Goal: Task Accomplishment & Management: Manage account settings

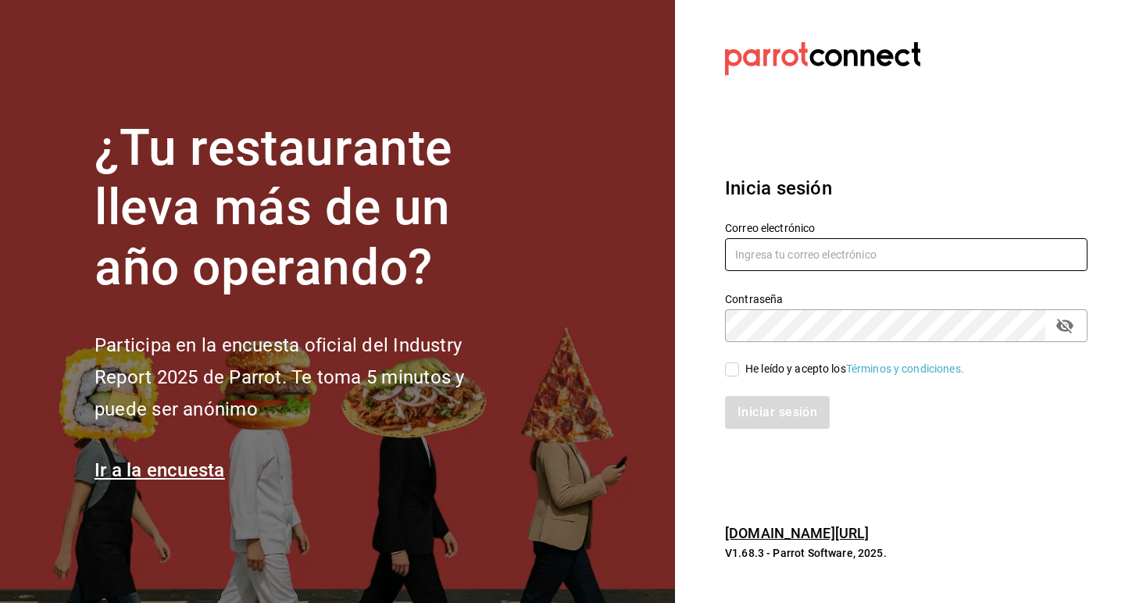
type input "[EMAIL_ADDRESS][DOMAIN_NAME]"
click at [733, 370] on input "He leído y acepto los Términos y condiciones." at bounding box center [732, 369] width 14 height 14
checkbox input "true"
click at [749, 411] on button "Iniciar sesión" at bounding box center [778, 412] width 106 height 33
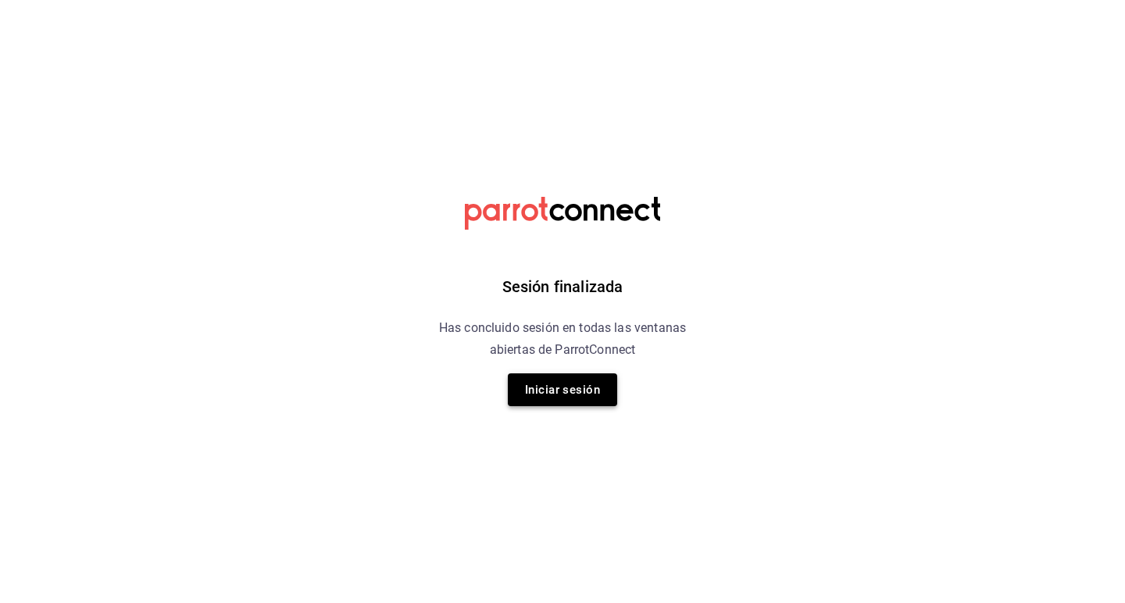
click at [579, 405] on button "Iniciar sesión" at bounding box center [562, 389] width 109 height 33
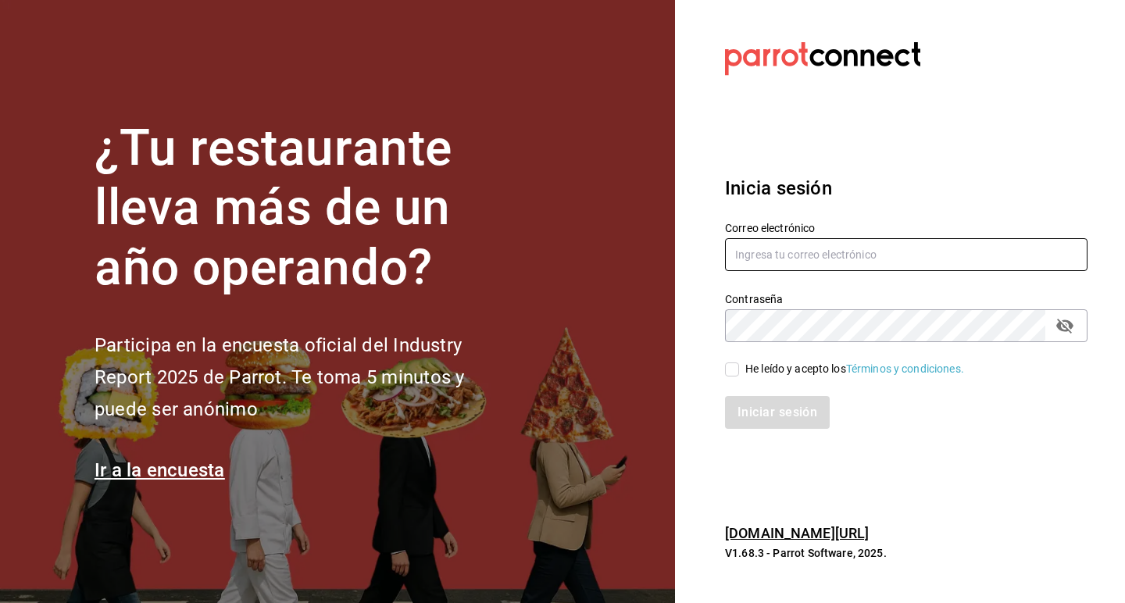
type input "[EMAIL_ADDRESS][DOMAIN_NAME]"
click at [733, 367] on input "He leído y acepto los Términos y condiciones." at bounding box center [732, 369] width 14 height 14
checkbox input "true"
click at [744, 430] on div "Inicia sesión Correo electrónico cjuareze97@gmail.com Contraseña Contraseña He …" at bounding box center [906, 301] width 362 height 293
click at [745, 417] on button "Iniciar sesión" at bounding box center [778, 412] width 106 height 33
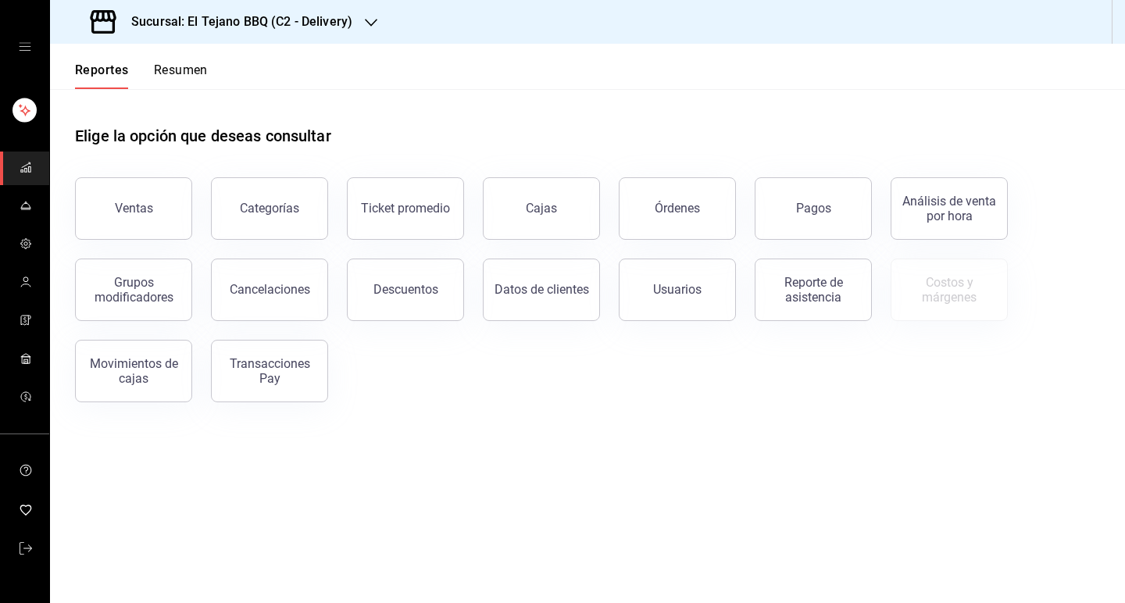
click at [33, 17] on div "mailbox folders" at bounding box center [24, 47] width 49 height 94
click at [168, 30] on h3 "Sucursal: El Tejano BBQ (C2 - Delivery)" at bounding box center [236, 21] width 234 height 19
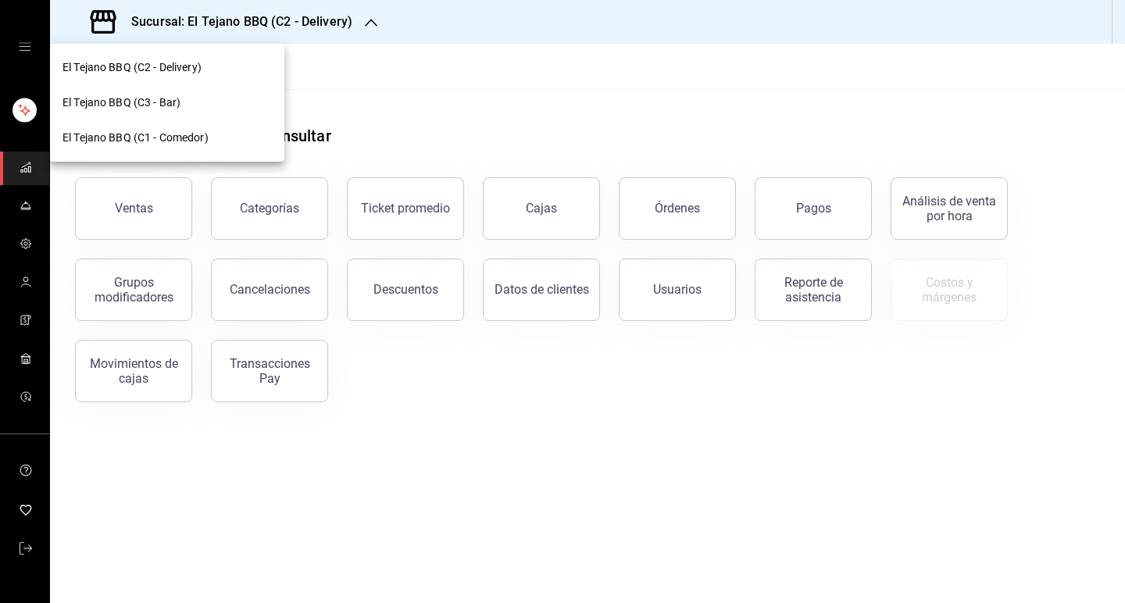
click at [162, 127] on div "El Tejano BBQ (C1 - Comedor)" at bounding box center [167, 137] width 234 height 35
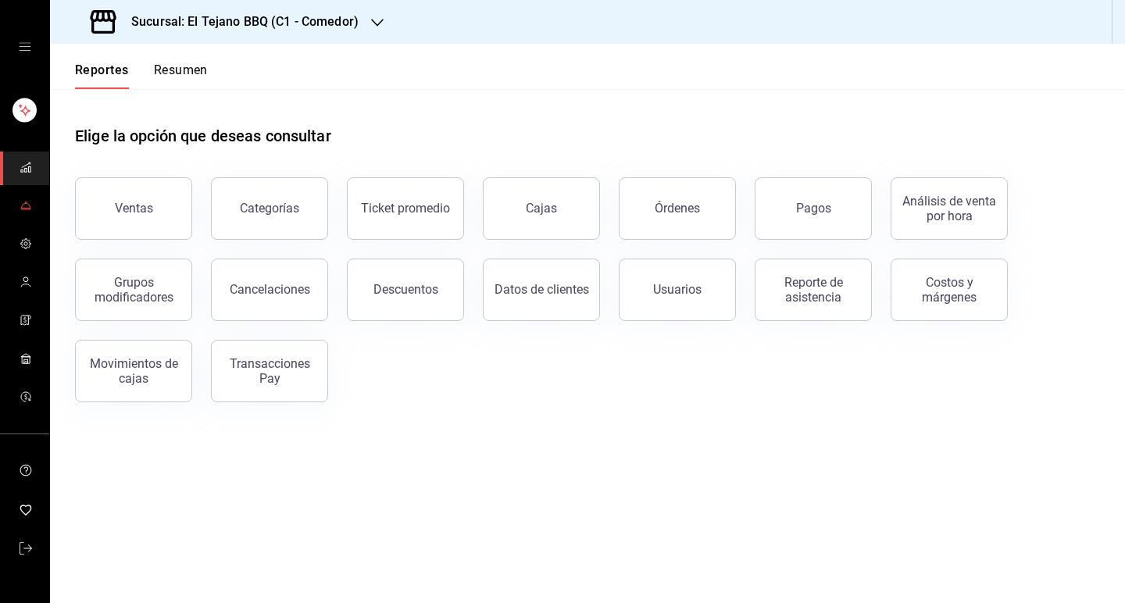
click at [26, 203] on icon "mailbox folders" at bounding box center [26, 202] width 2 height 2
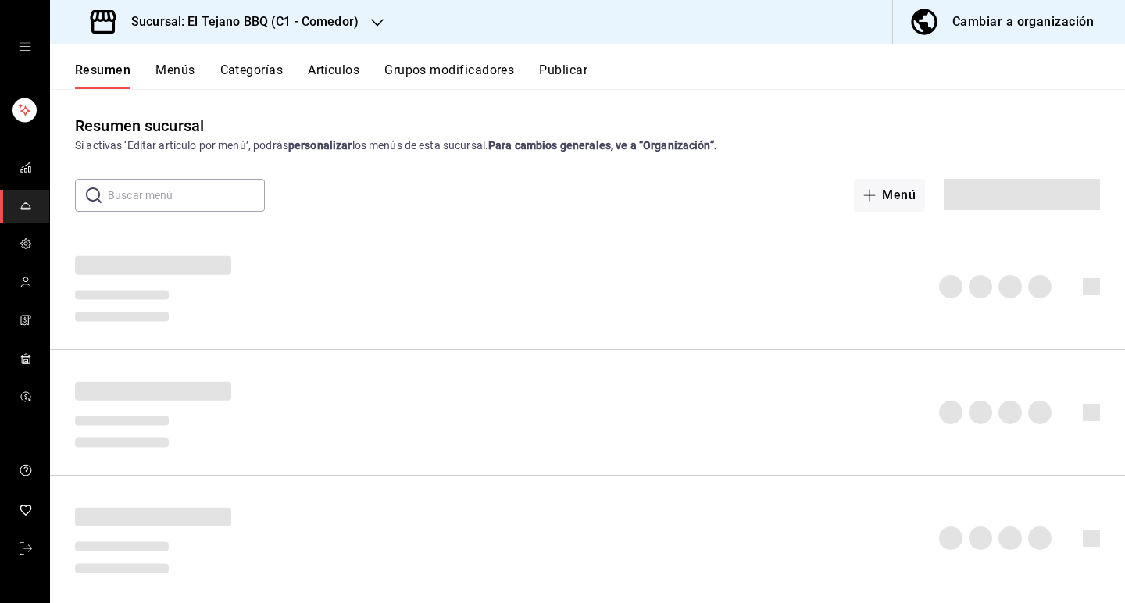
click at [233, 76] on button "Categorías" at bounding box center [251, 75] width 63 height 27
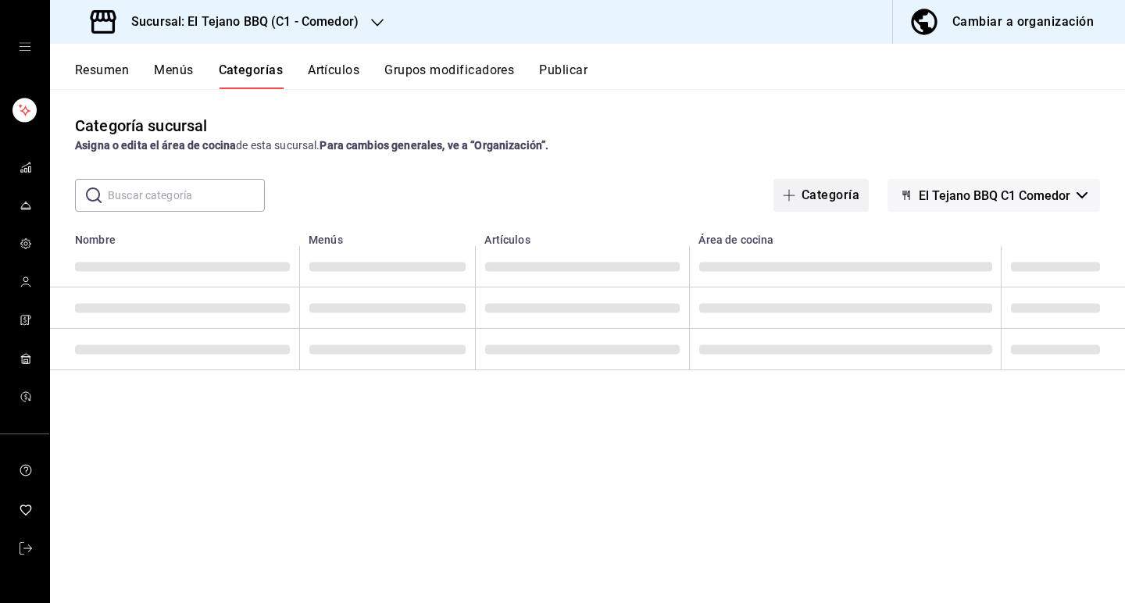
click at [802, 197] on button "Categoría" at bounding box center [820, 195] width 95 height 33
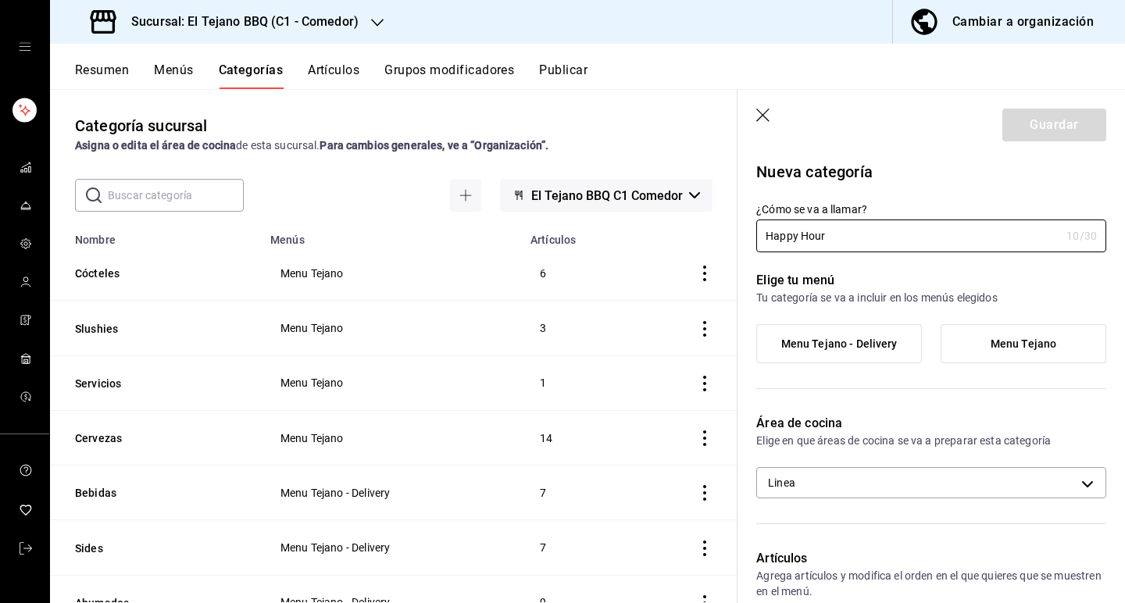
type input "Happy Hour"
click at [954, 346] on label "Menu Tejano" at bounding box center [1023, 343] width 164 height 37
click at [0, 0] on input "Menu Tejano" at bounding box center [0, 0] width 0 height 0
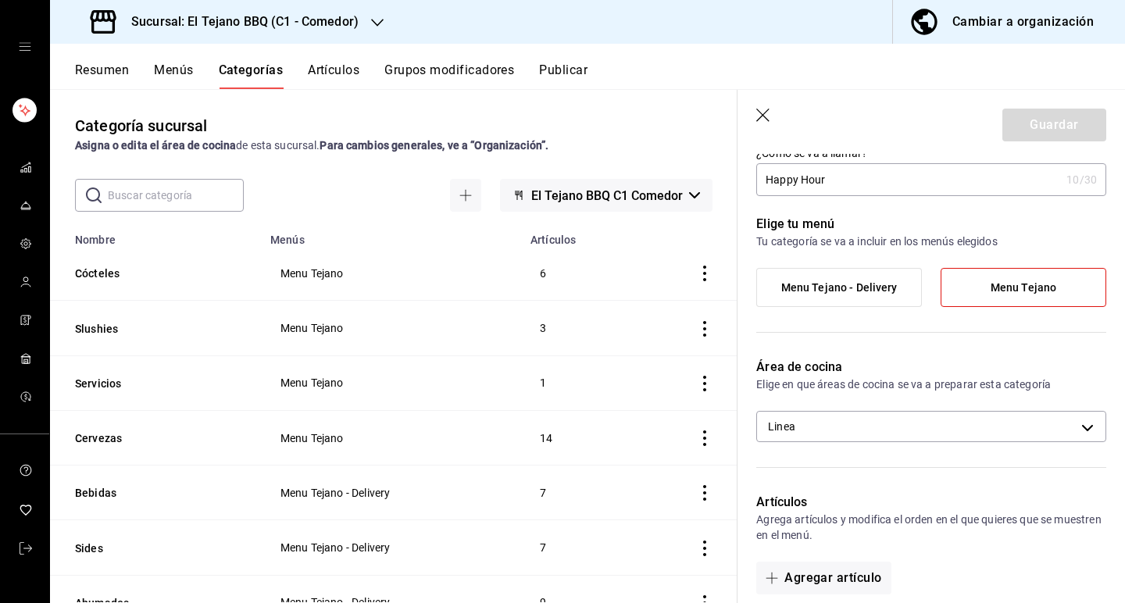
scroll to position [107, 0]
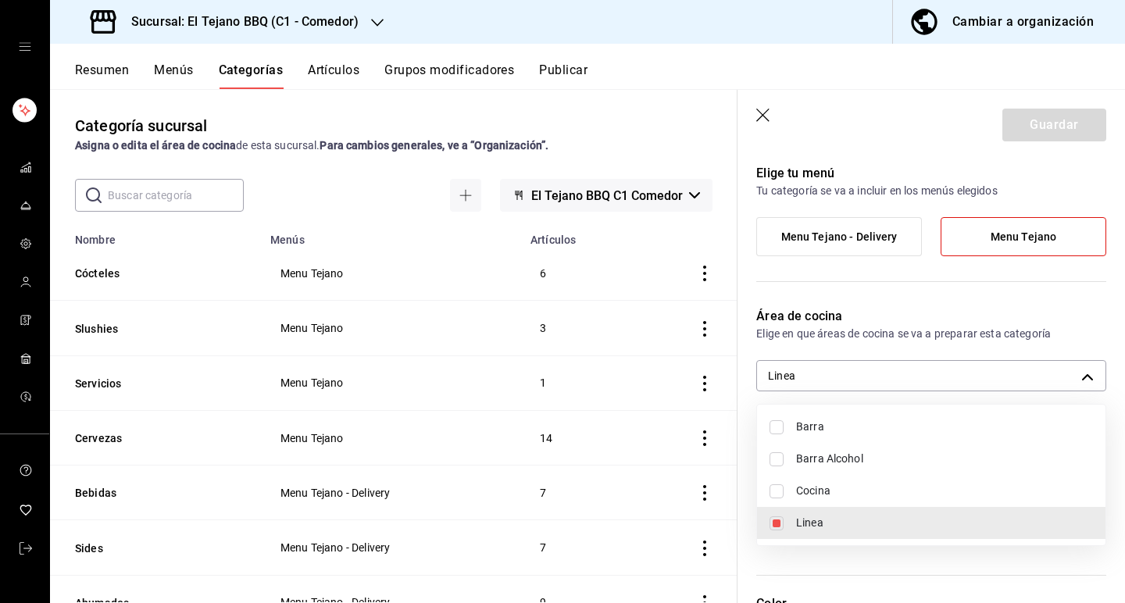
click at [922, 370] on body "Sucursal: El Tejano BBQ (C1 - Comedor) Cambiar a organización Resumen Menús Cat…" at bounding box center [562, 301] width 1125 height 603
click at [907, 463] on span "Barra Alcohol" at bounding box center [944, 459] width 297 height 16
type input "a7abcc02-bd02-44d4-b2b3-71e859fd02d6,e7026d4c-2a36-4375-b4d9-d40184820a25"
checkbox input "true"
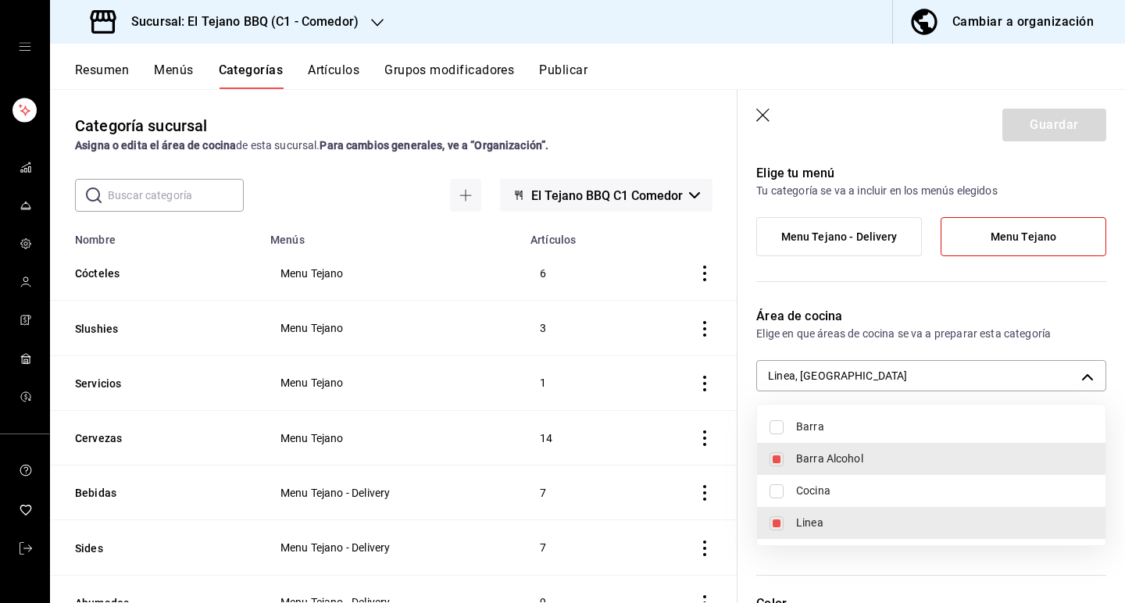
click at [785, 524] on li "Linea" at bounding box center [931, 523] width 348 height 32
type input "e7026d4c-2a36-4375-b4d9-d40184820a25"
checkbox input "false"
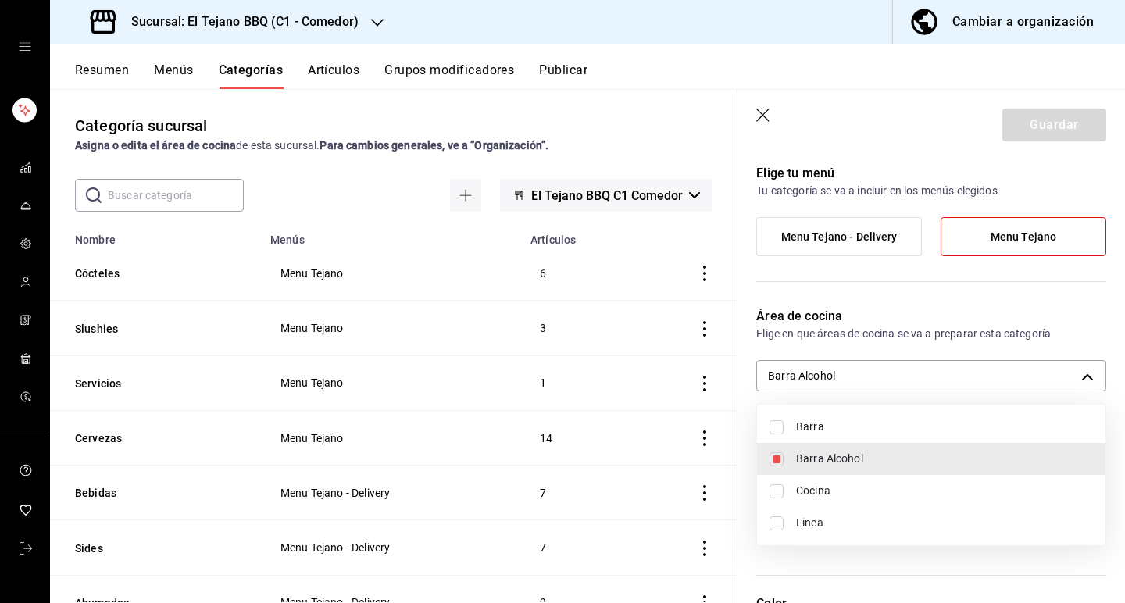
click at [883, 336] on div at bounding box center [562, 301] width 1125 height 603
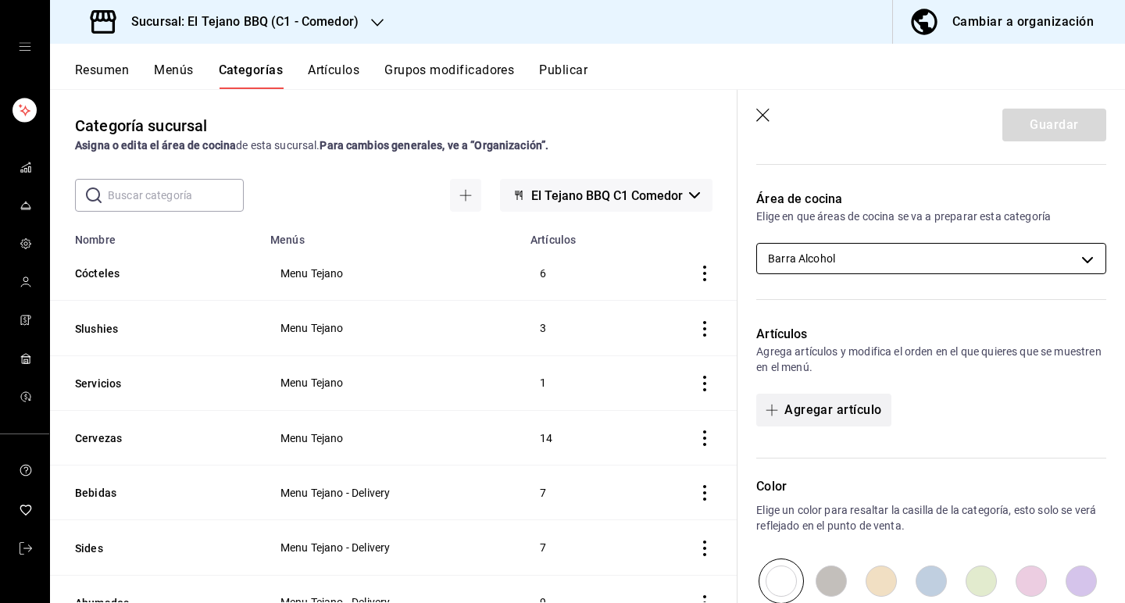
scroll to position [291, 0]
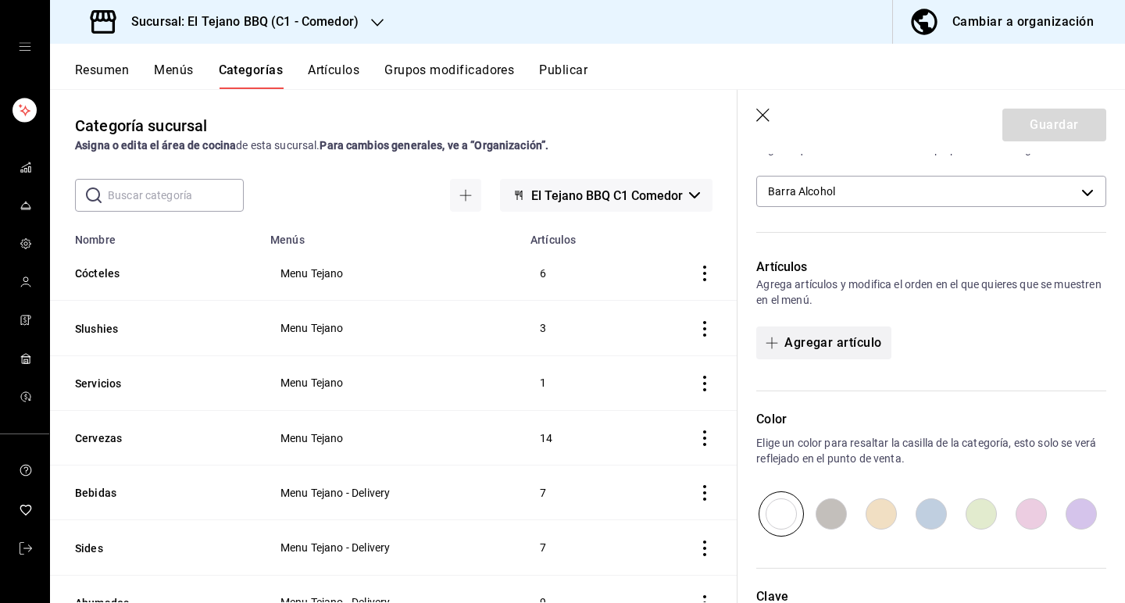
click at [842, 342] on button "Agregar artículo" at bounding box center [823, 342] width 134 height 33
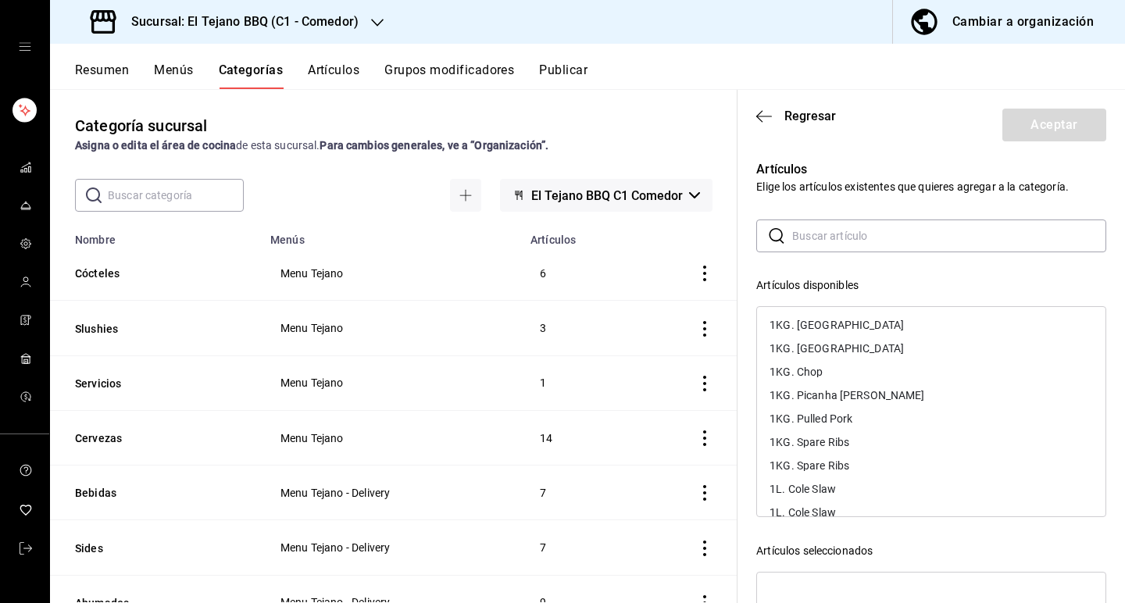
click at [809, 248] on input "text" at bounding box center [949, 235] width 314 height 31
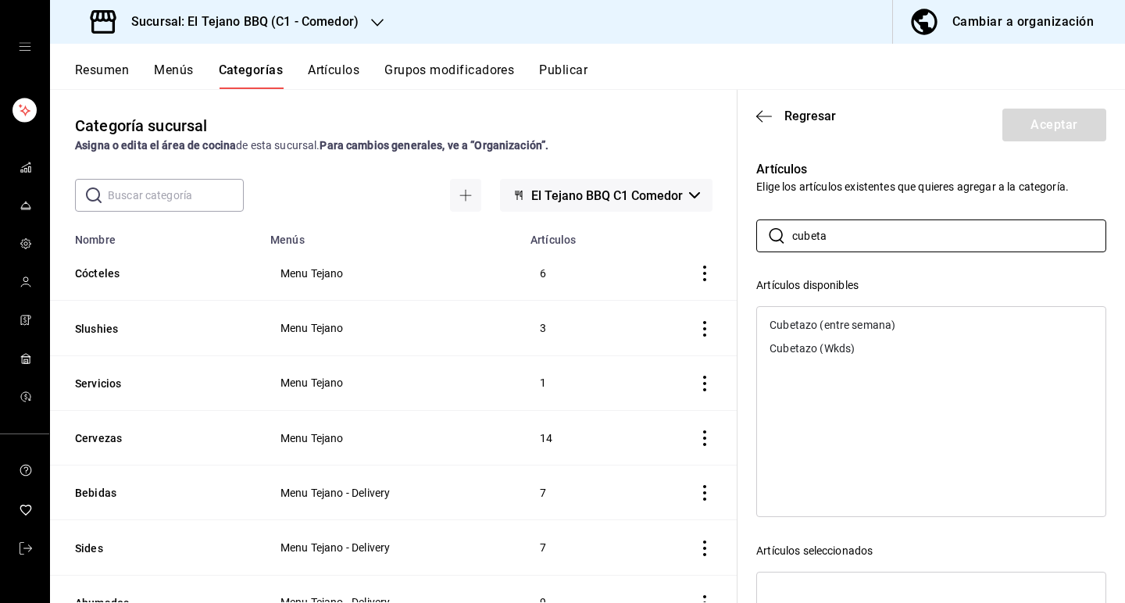
type input "cubeta"
click at [821, 330] on div "Cubetazo (entre semana)" at bounding box center [931, 324] width 348 height 23
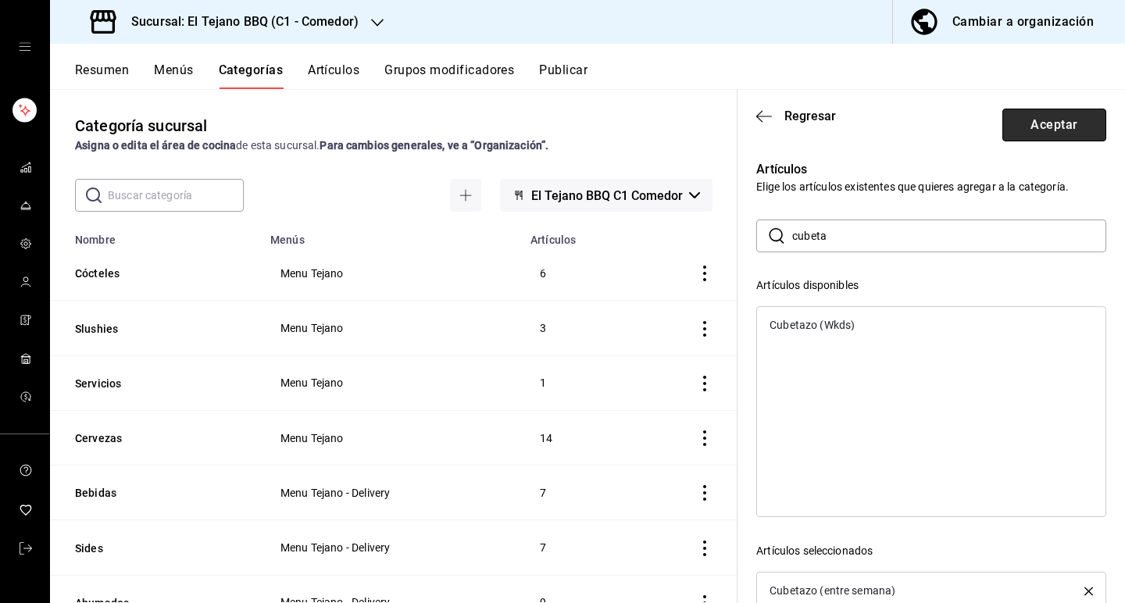
click at [1055, 121] on button "Aceptar" at bounding box center [1054, 125] width 104 height 33
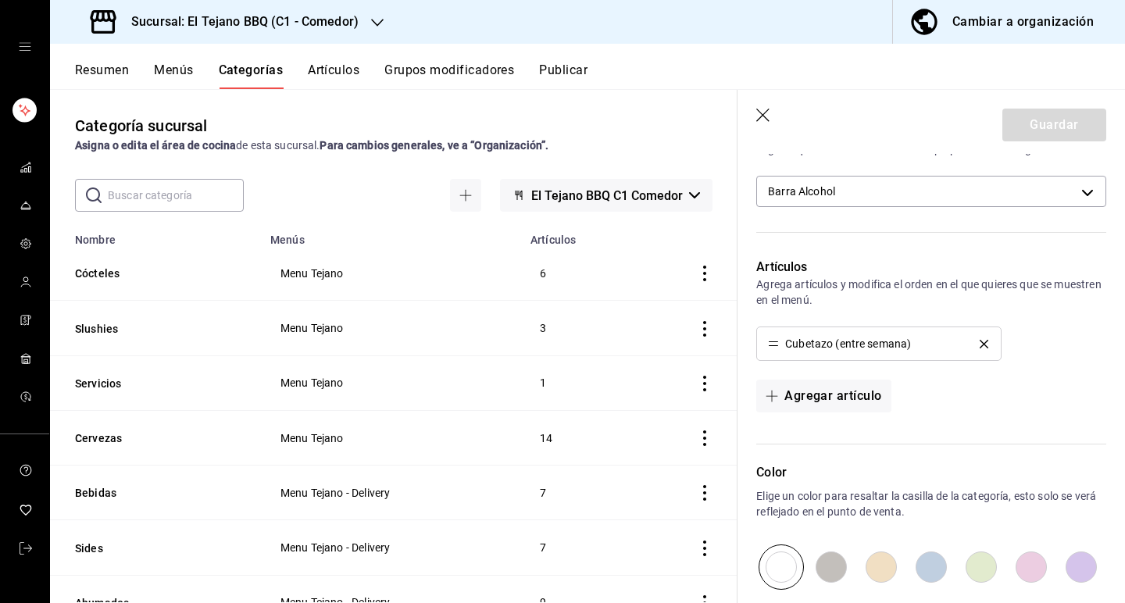
click at [340, 89] on div "Categoría sucursal Asigna o edita el área de cocina de esta sucursal. Para camb…" at bounding box center [393, 345] width 687 height 513
click at [337, 66] on button "Artículos" at bounding box center [334, 75] width 52 height 27
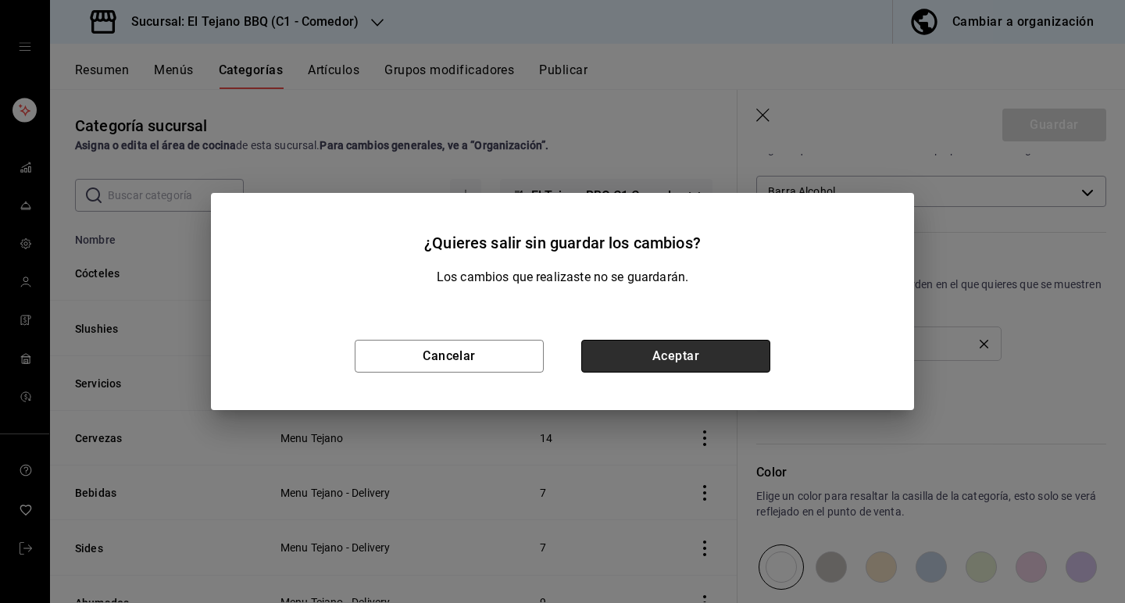
click at [665, 370] on button "Aceptar" at bounding box center [675, 356] width 189 height 33
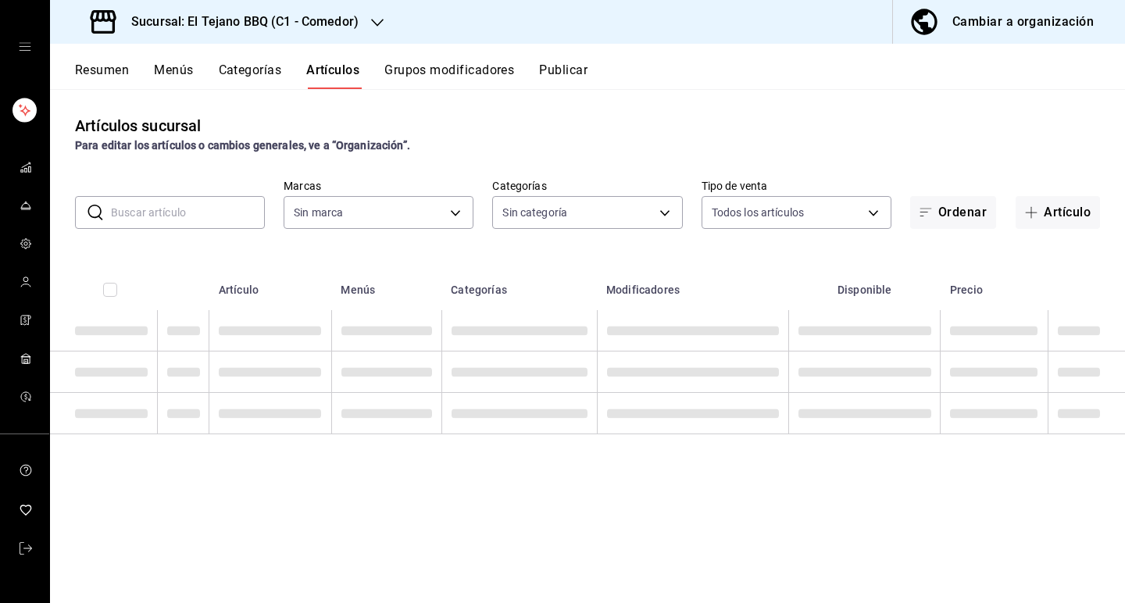
type input "c94772c4-3311-41c2-8861-4f79a687b49f"
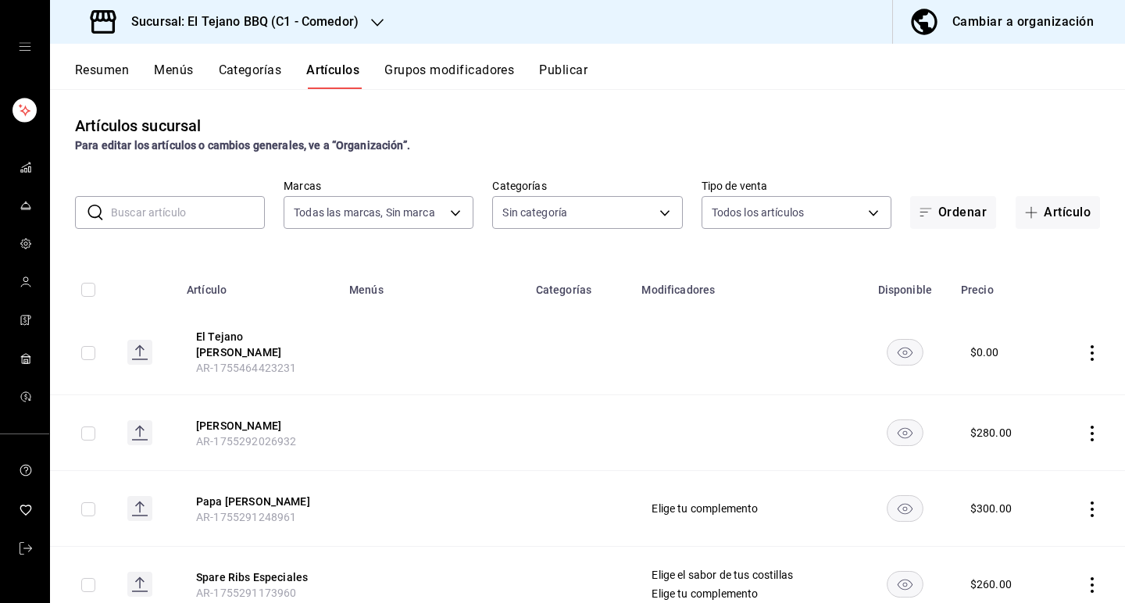
type input "9bb5e6f8-179f-4971-8704-f650e2e0510c,77e064aa-fa04-427c-ad3b-cd10a0bca2f2,57af2…"
click at [1056, 215] on button "Artículo" at bounding box center [1057, 212] width 84 height 33
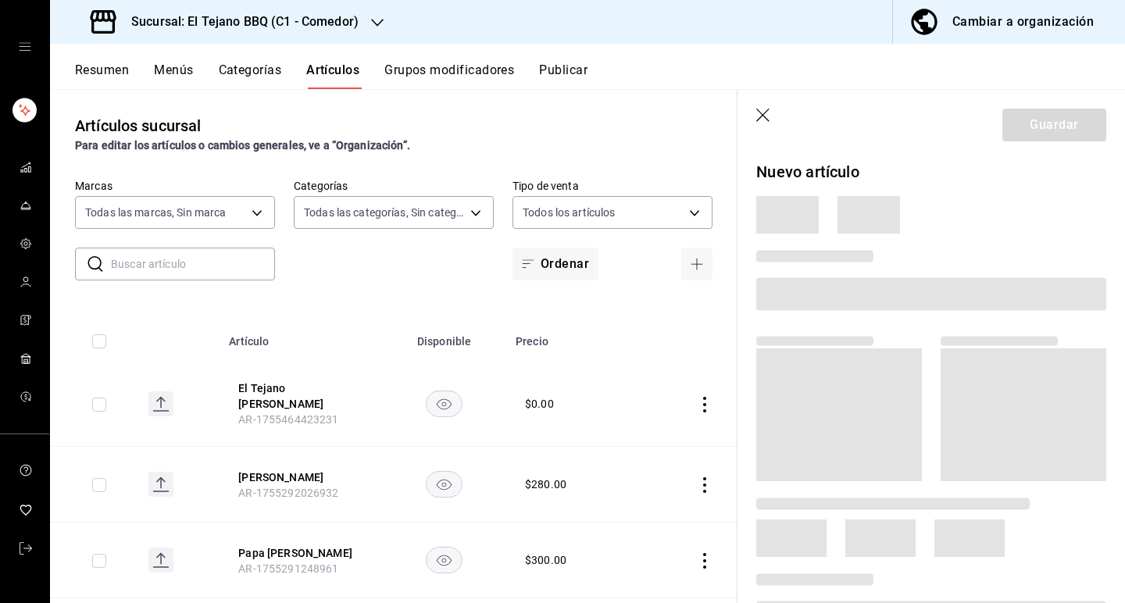
click at [771, 115] on icon "button" at bounding box center [764, 117] width 16 height 16
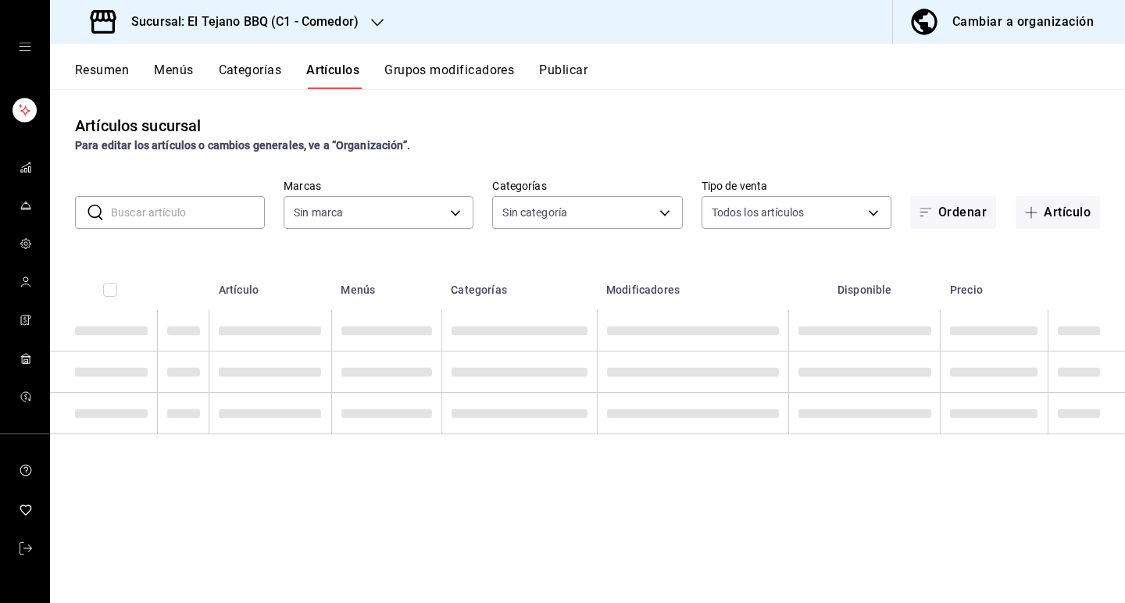
type input "9bb5e6f8-179f-4971-8704-f650e2e0510c,77e064aa-fa04-427c-ad3b-cd10a0bca2f2,57af2…"
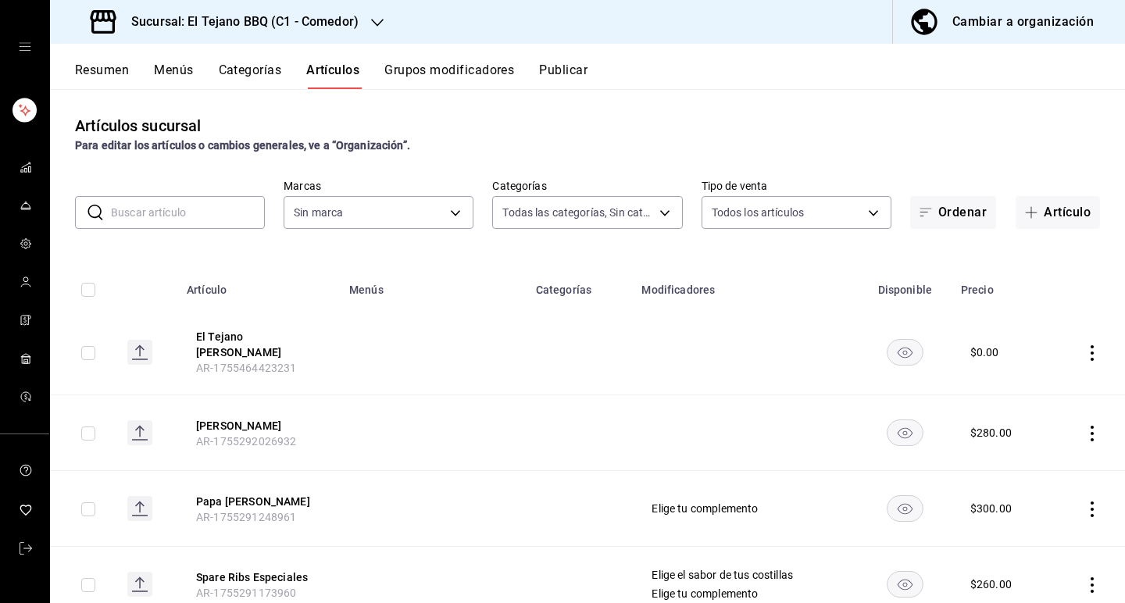
type input "c94772c4-3311-41c2-8861-4f79a687b49f"
